Goal: Task Accomplishment & Management: Use online tool/utility

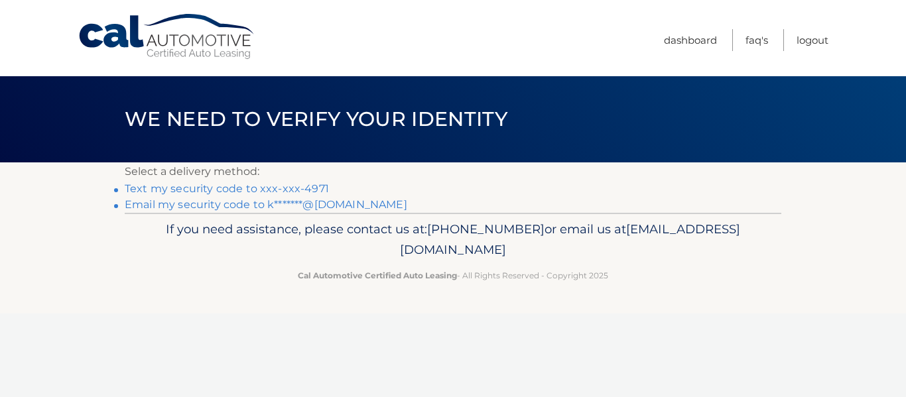
click at [274, 192] on link "Text my security code to xxx-xxx-4971" at bounding box center [227, 188] width 204 height 13
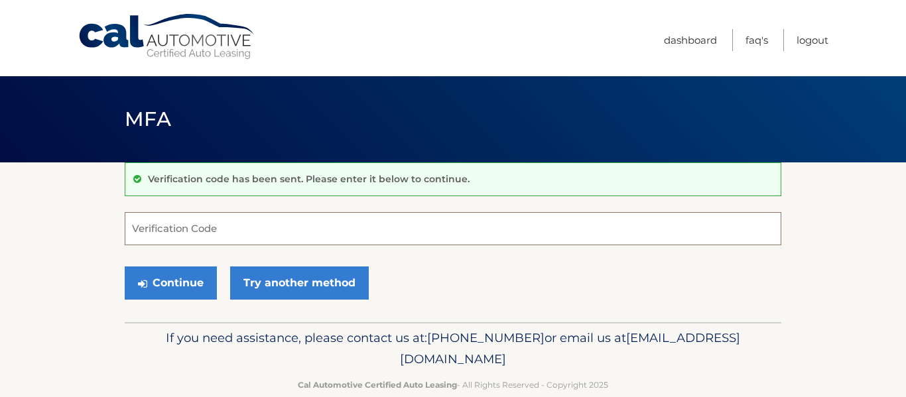
click at [253, 230] on input "Verification Code" at bounding box center [453, 228] width 657 height 33
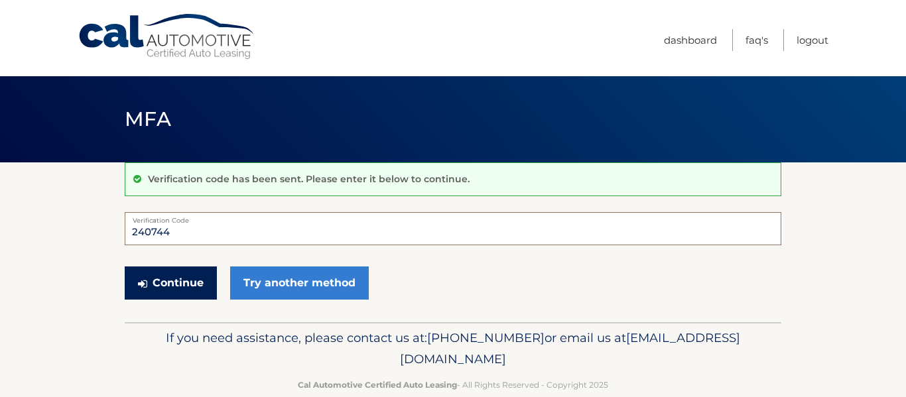
type input "240744"
click at [143, 283] on icon "submit" at bounding box center [142, 284] width 9 height 11
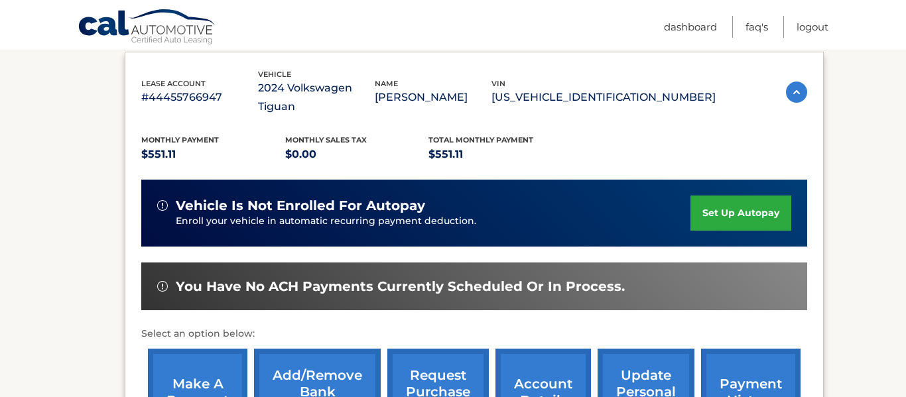
scroll to position [407, 0]
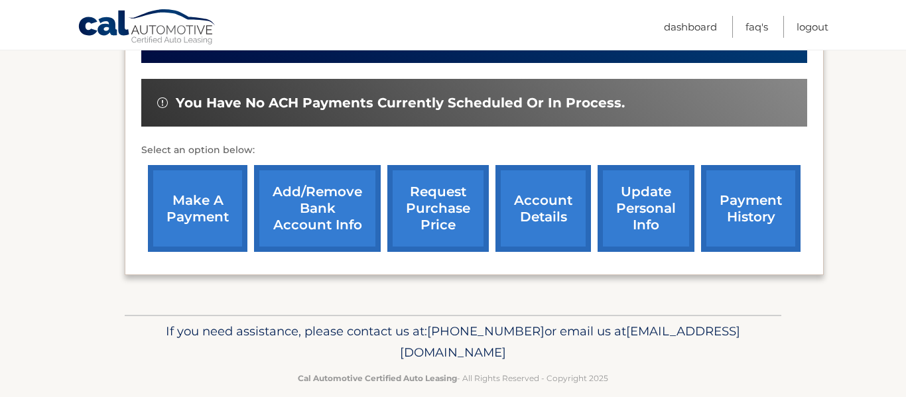
click at [206, 183] on link "make a payment" at bounding box center [198, 208] width 100 height 87
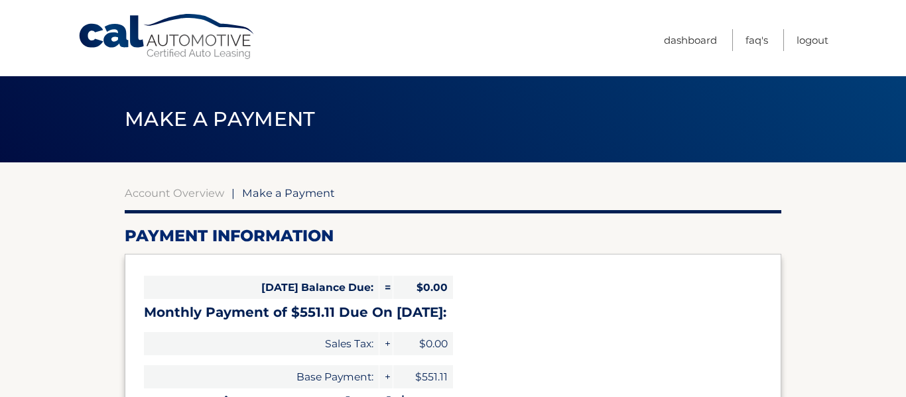
select select "ZmExNmNiZTgtMTNiMC00MzZmLWIzNWItMDBkNDQ5YzkxN2Ew"
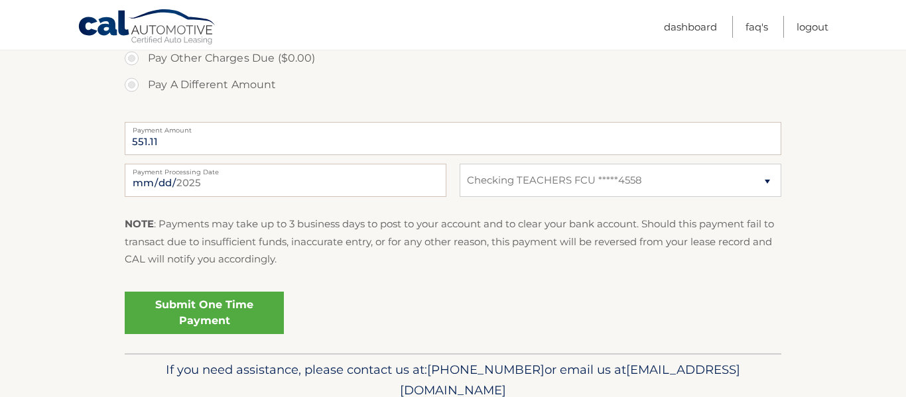
scroll to position [522, 0]
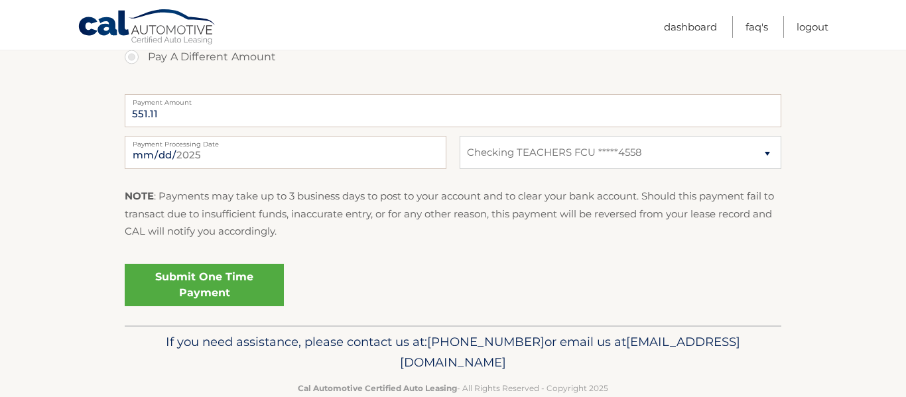
click at [226, 291] on link "Submit One Time Payment" at bounding box center [204, 285] width 159 height 42
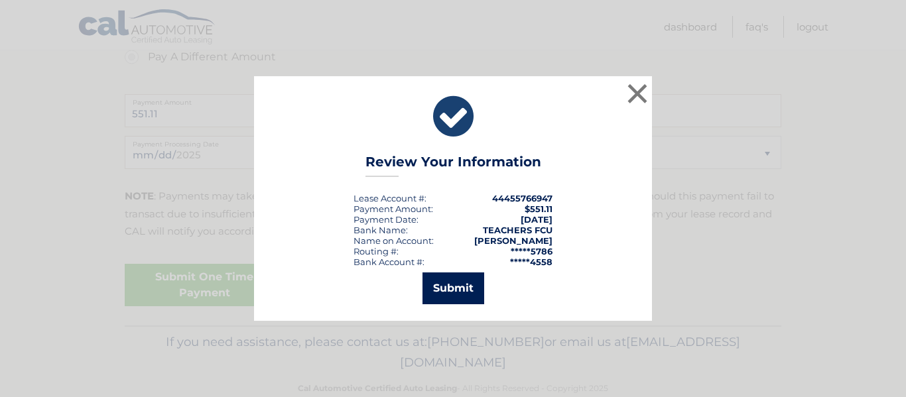
click at [474, 286] on button "Submit" at bounding box center [454, 289] width 62 height 32
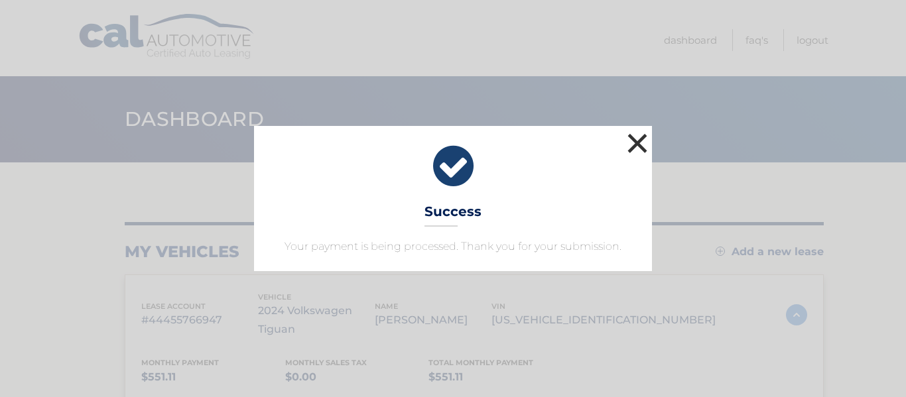
click at [634, 147] on button "×" at bounding box center [637, 143] width 27 height 27
